Goal: Check status: Check status

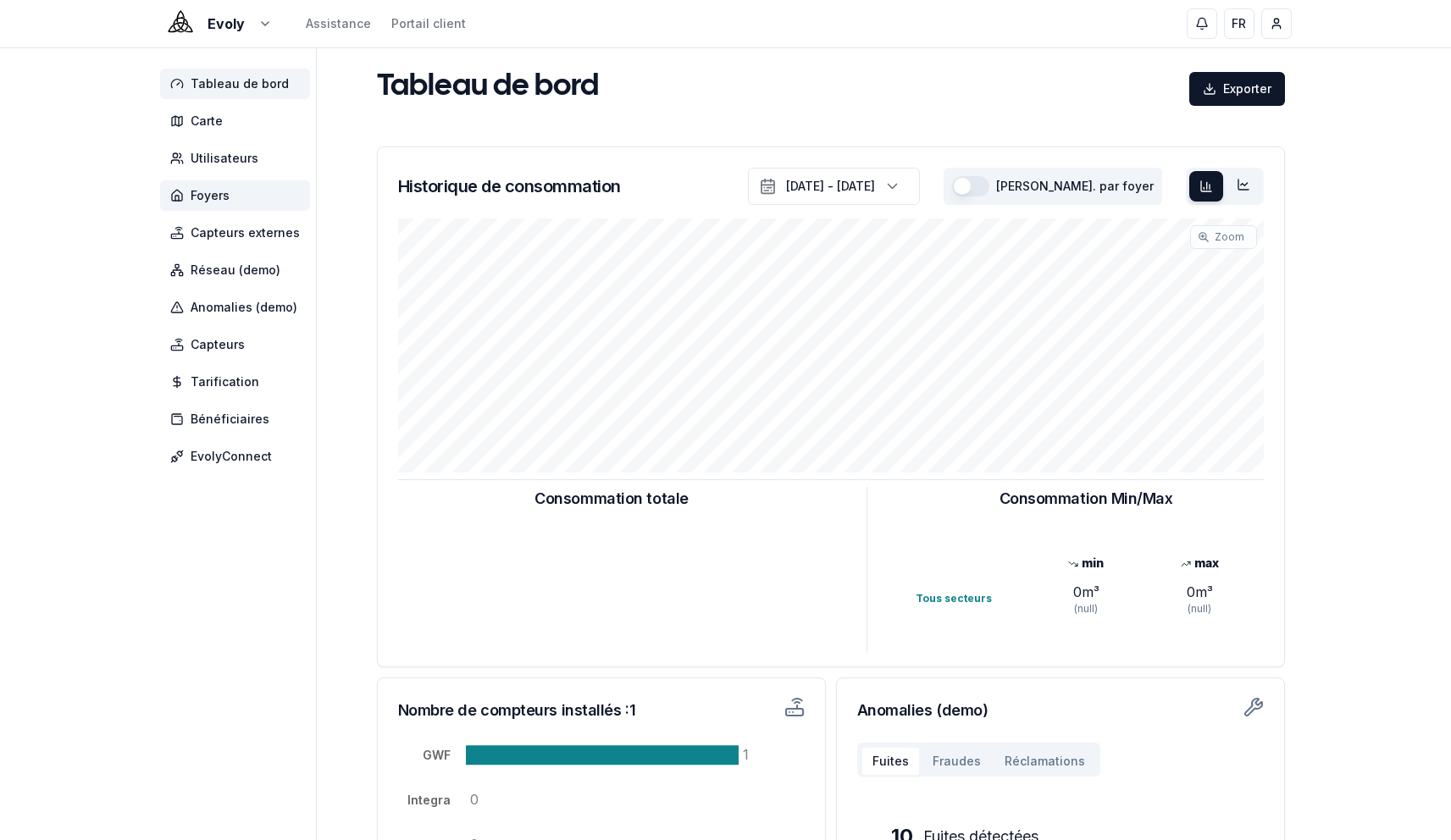
click at [223, 185] on span "Foyers" at bounding box center [235, 195] width 150 height 30
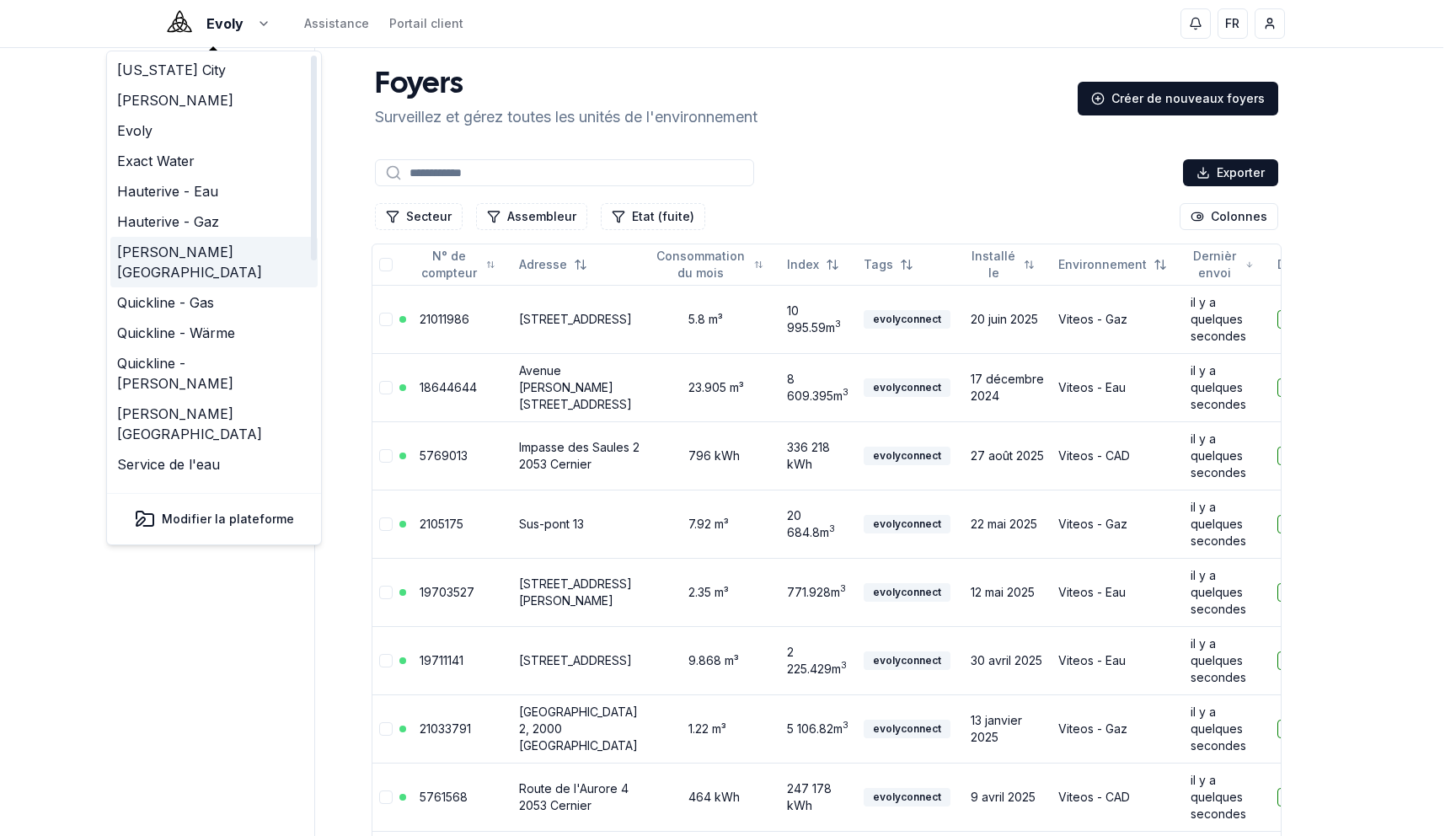
click at [233, 248] on link "[PERSON_NAME][GEOGRAPHIC_DATA]" at bounding box center [214, 262] width 208 height 50
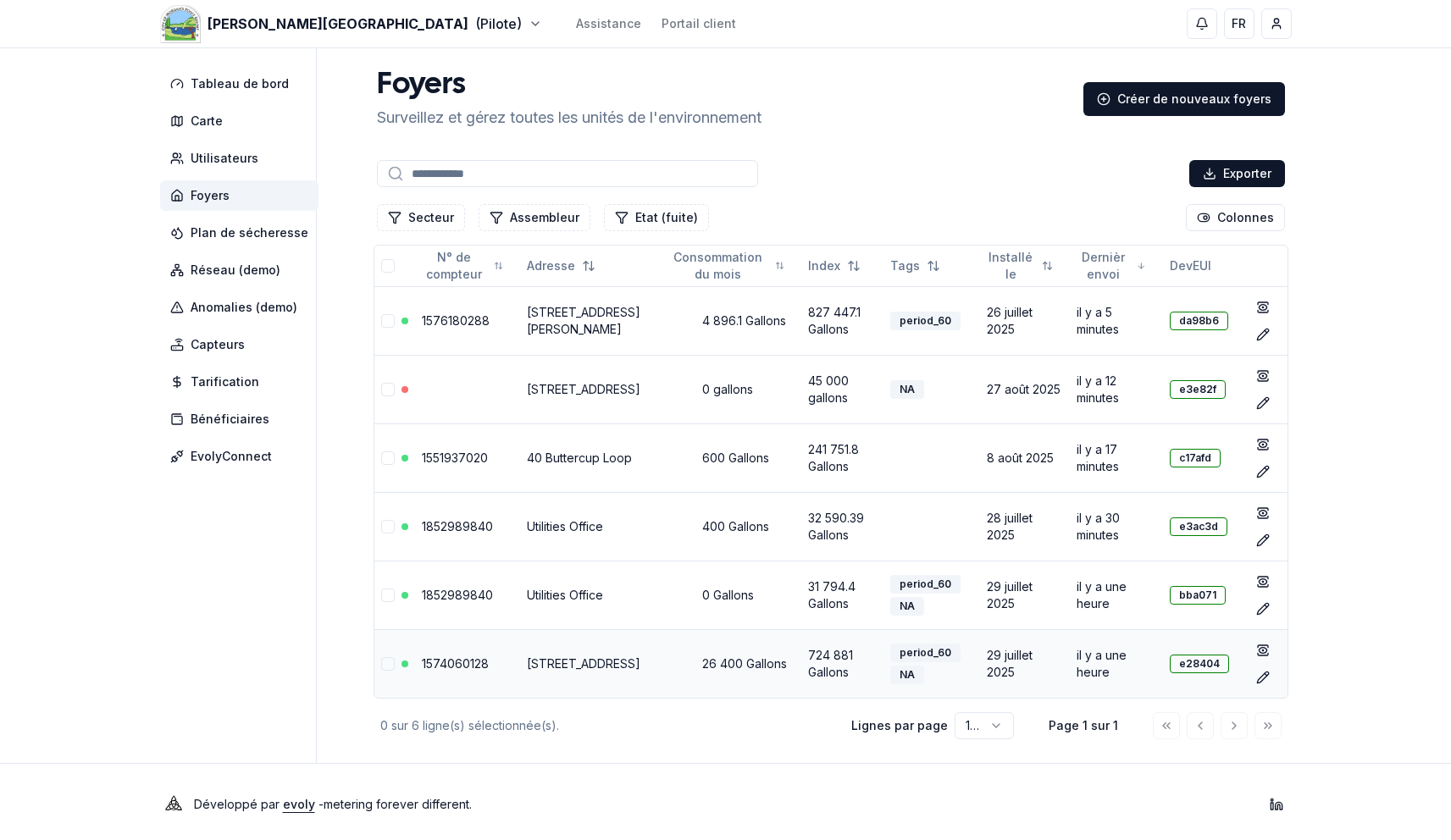
click at [440, 660] on link "1574060128" at bounding box center [455, 663] width 67 height 15
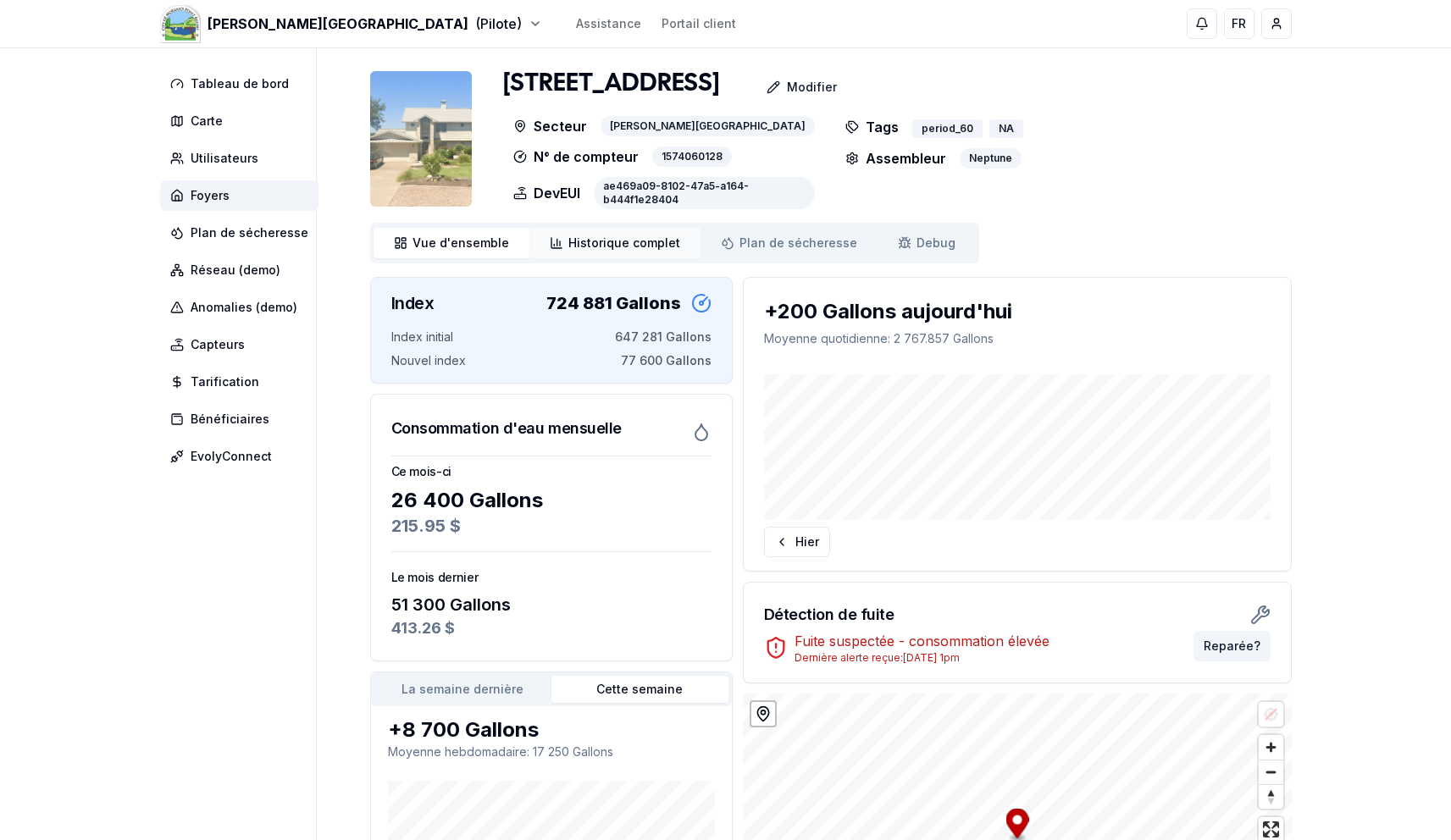
click at [670, 246] on span "Historique complet" at bounding box center [625, 243] width 112 height 17
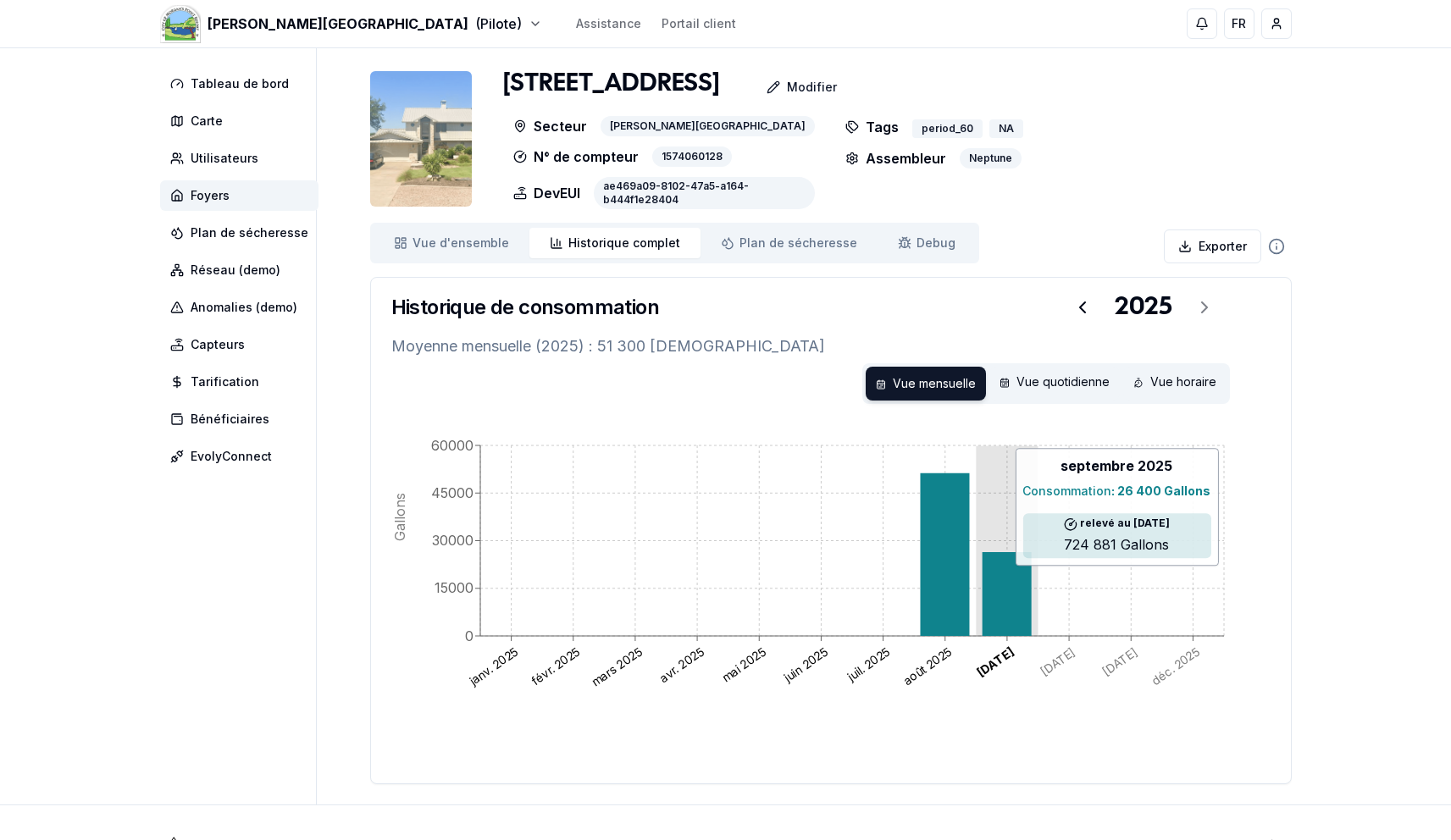
click at [1003, 574] on icon at bounding box center [1006, 594] width 49 height 84
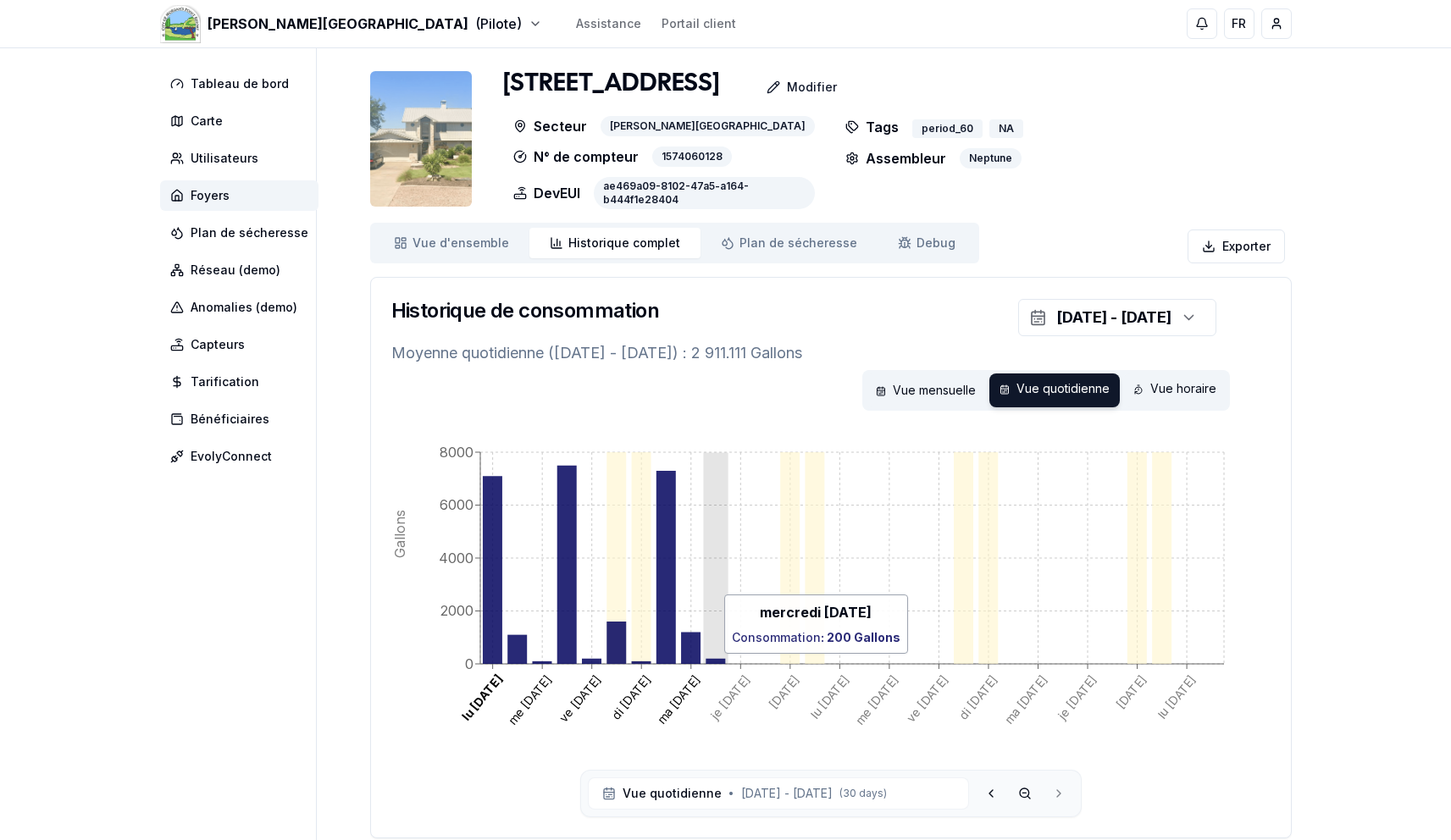
click at [721, 662] on icon at bounding box center [715, 661] width 20 height 5
